Goal: Task Accomplishment & Management: Use online tool/utility

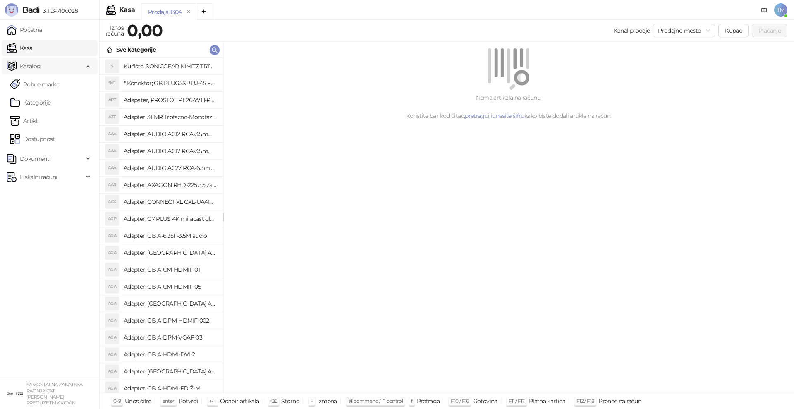
click at [40, 71] on span "Katalog" at bounding box center [30, 66] width 21 height 17
click at [32, 67] on span "Katalog" at bounding box center [30, 66] width 21 height 17
click at [37, 119] on link "Artikli" at bounding box center [24, 121] width 29 height 17
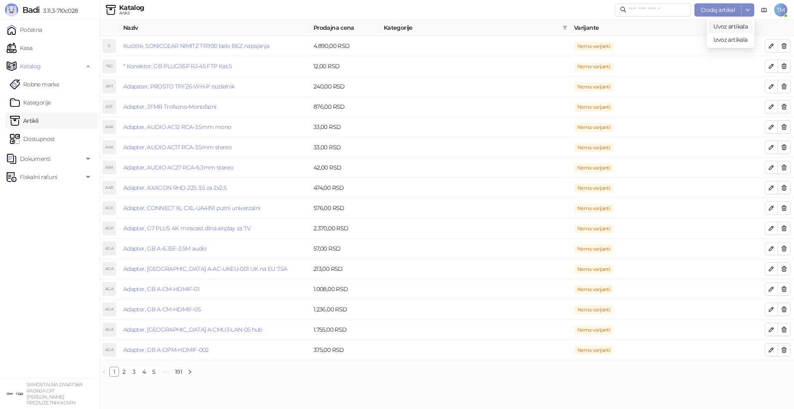
click at [717, 31] on div "Uvoz artikala" at bounding box center [731, 26] width 34 height 9
click at [721, 27] on span "Uvoz artikala" at bounding box center [731, 26] width 34 height 7
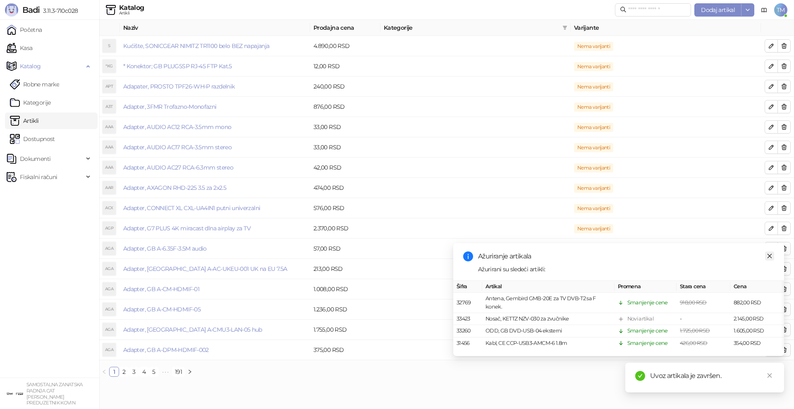
click at [769, 257] on icon "close" at bounding box center [770, 256] width 6 height 6
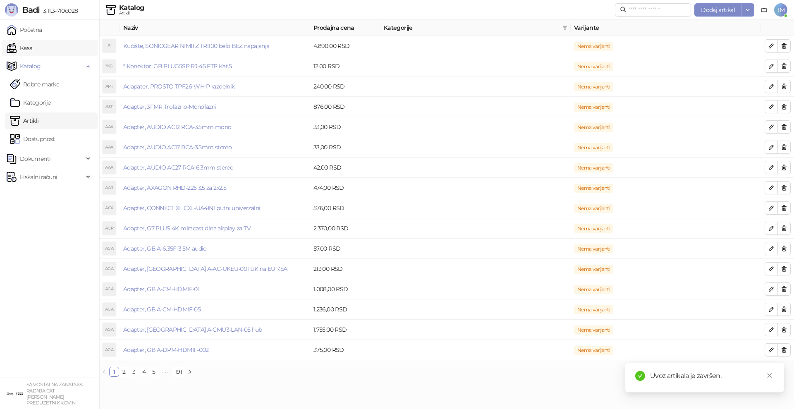
click at [19, 46] on link "Kasa" at bounding box center [20, 48] width 26 height 17
